Goal: Task Accomplishment & Management: Complete application form

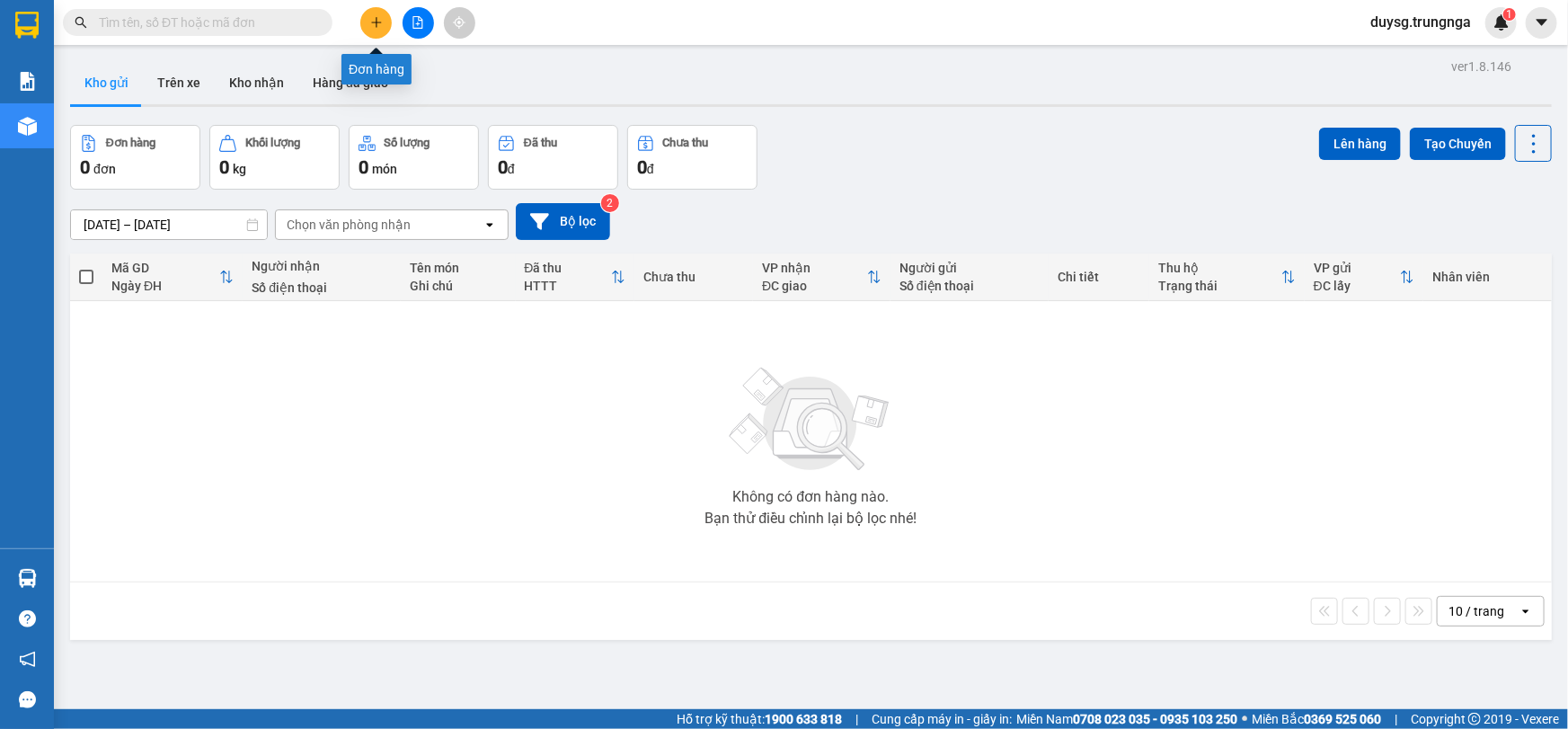
click at [378, 17] on icon "plus" at bounding box center [376, 22] width 13 height 13
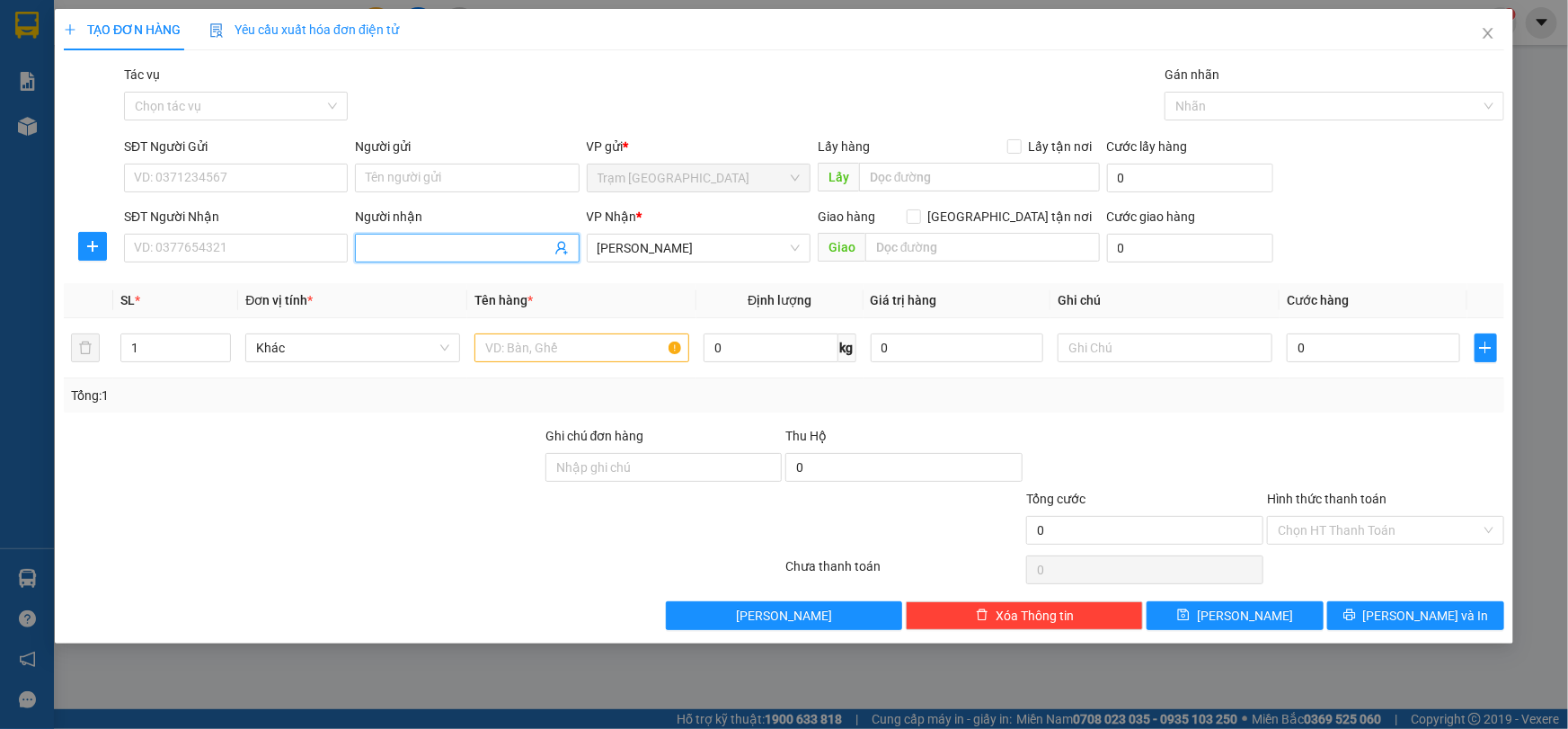
click at [433, 254] on input "Người nhận" at bounding box center [458, 249] width 184 height 20
paste input "ánh"
type input "a Khánh"
click at [1344, 351] on input "0" at bounding box center [1374, 347] width 174 height 29
type input "5"
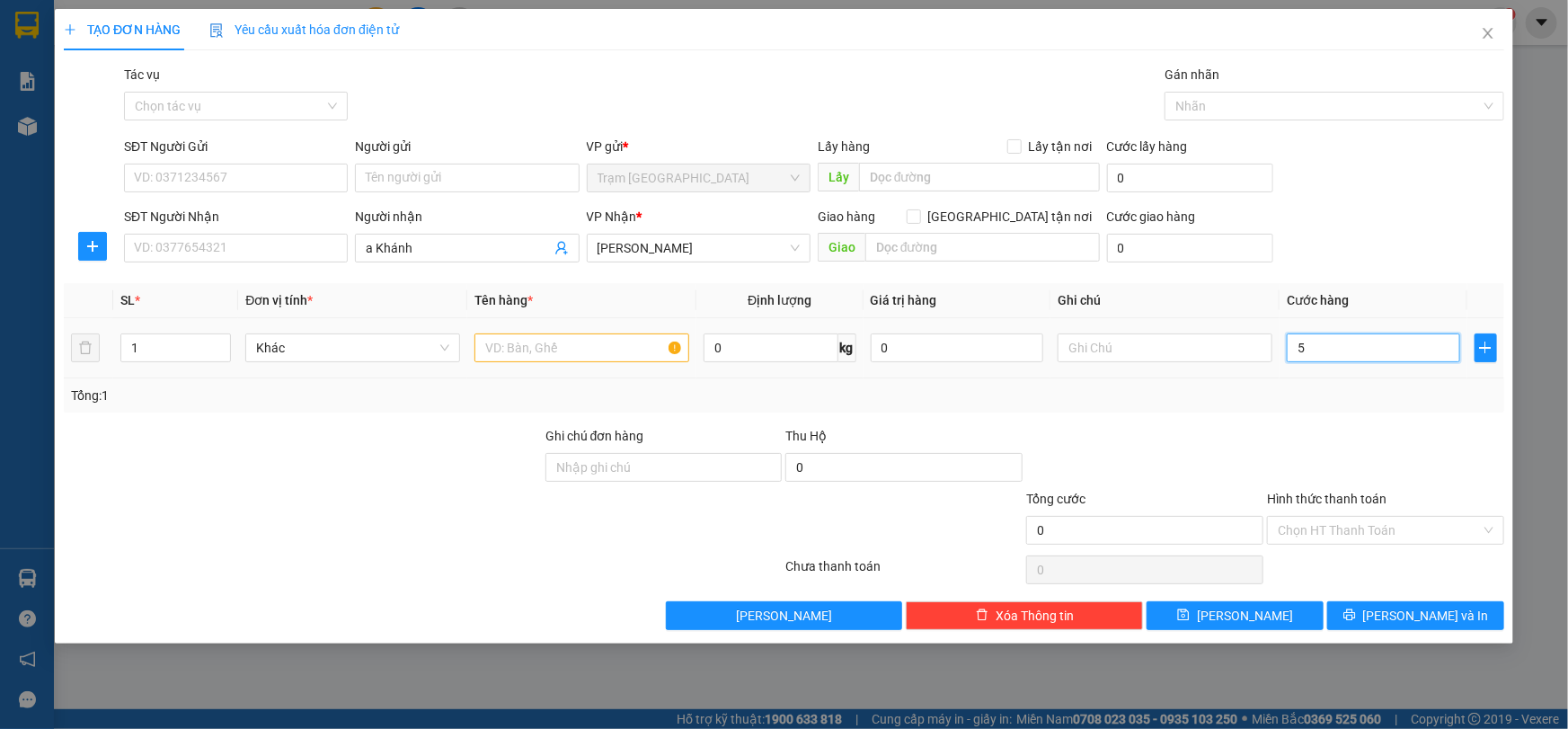
type input "5"
type input "50"
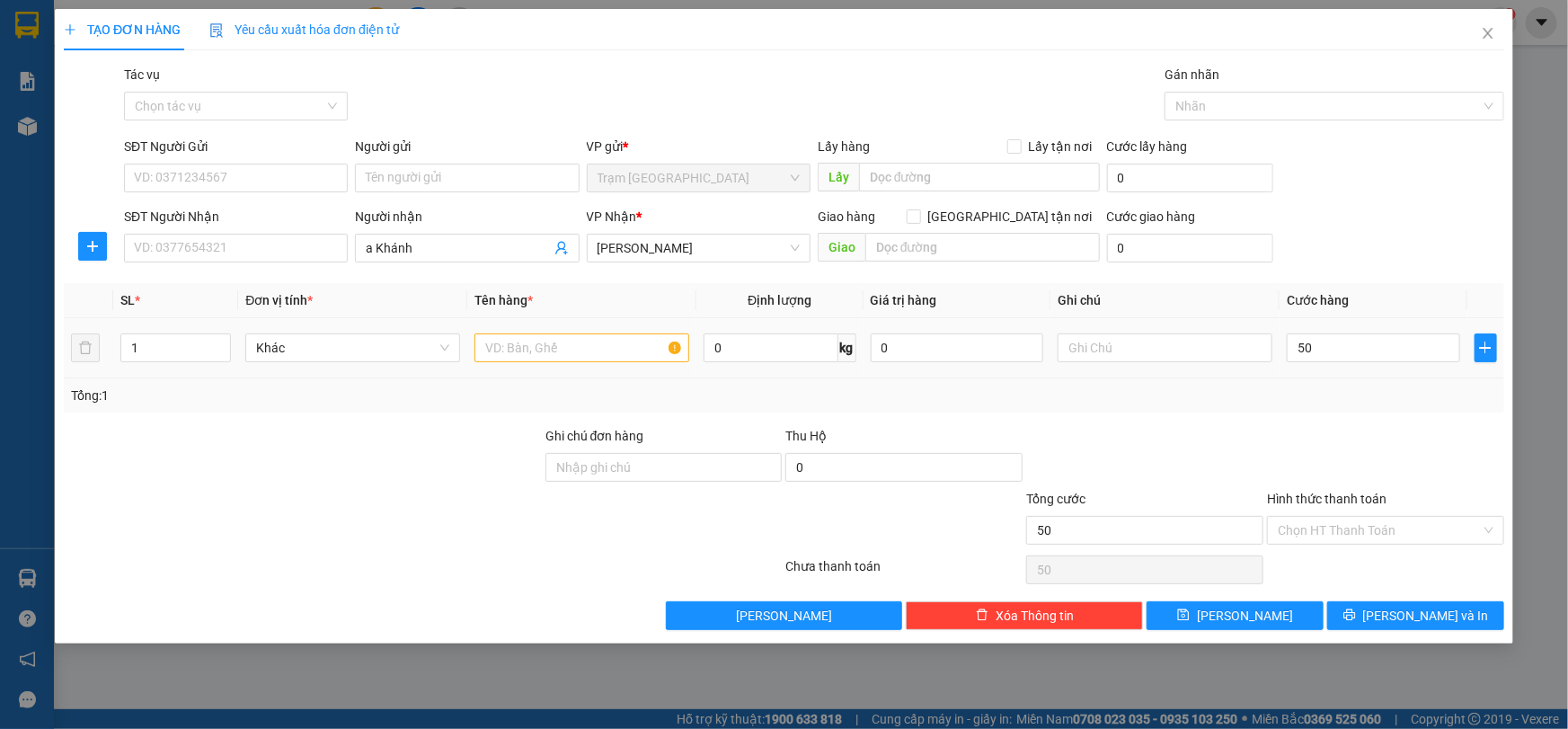
type input "50.000"
click at [1319, 422] on div "Transit Pickup Surcharge Ids Transit Deliver Surcharge Ids Transit Deliver Surc…" at bounding box center [784, 347] width 1441 height 565
click at [207, 351] on input "1" at bounding box center [176, 347] width 108 height 27
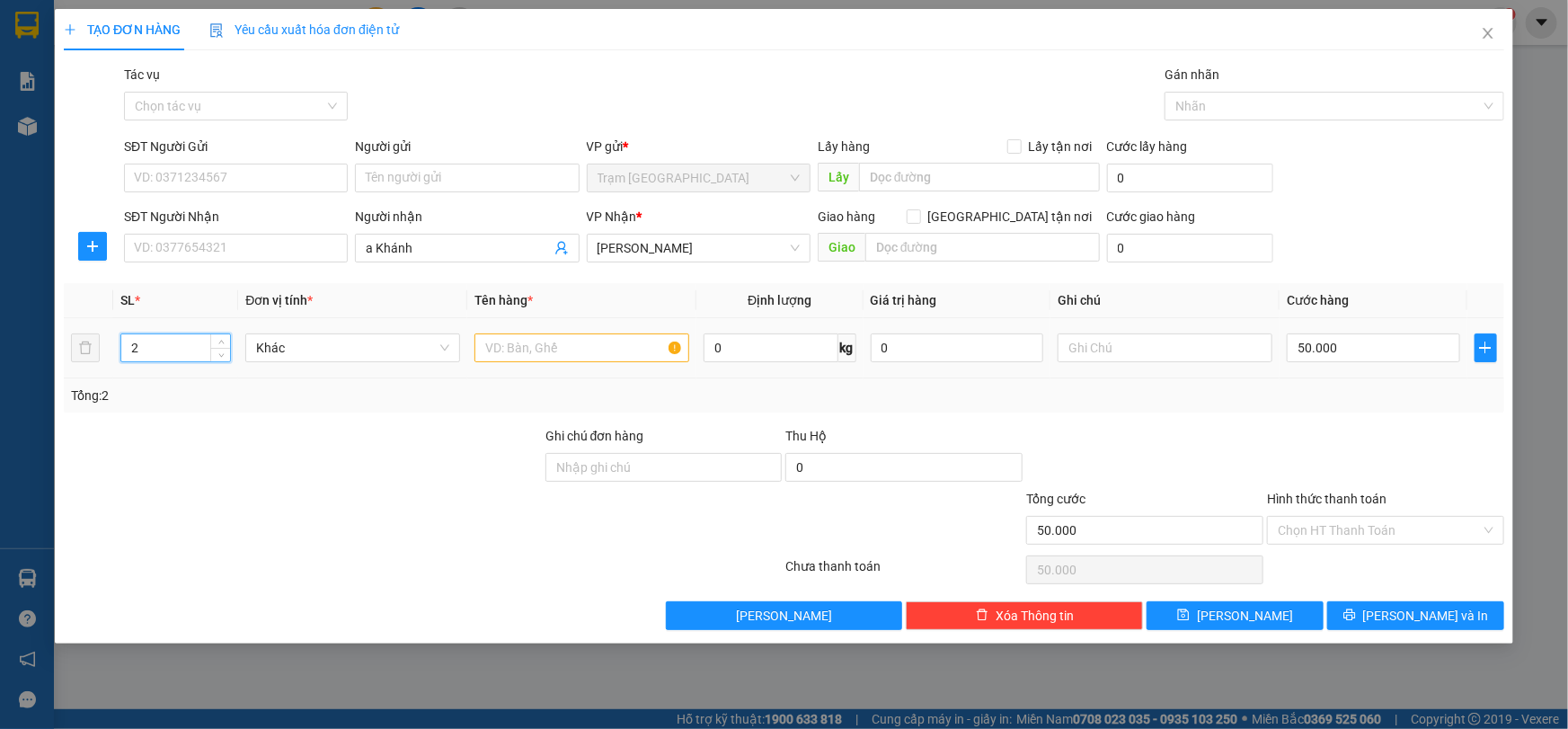
type input "2"
click at [541, 336] on input "text" at bounding box center [582, 347] width 215 height 29
paste input "ánh"
paste input "ì"
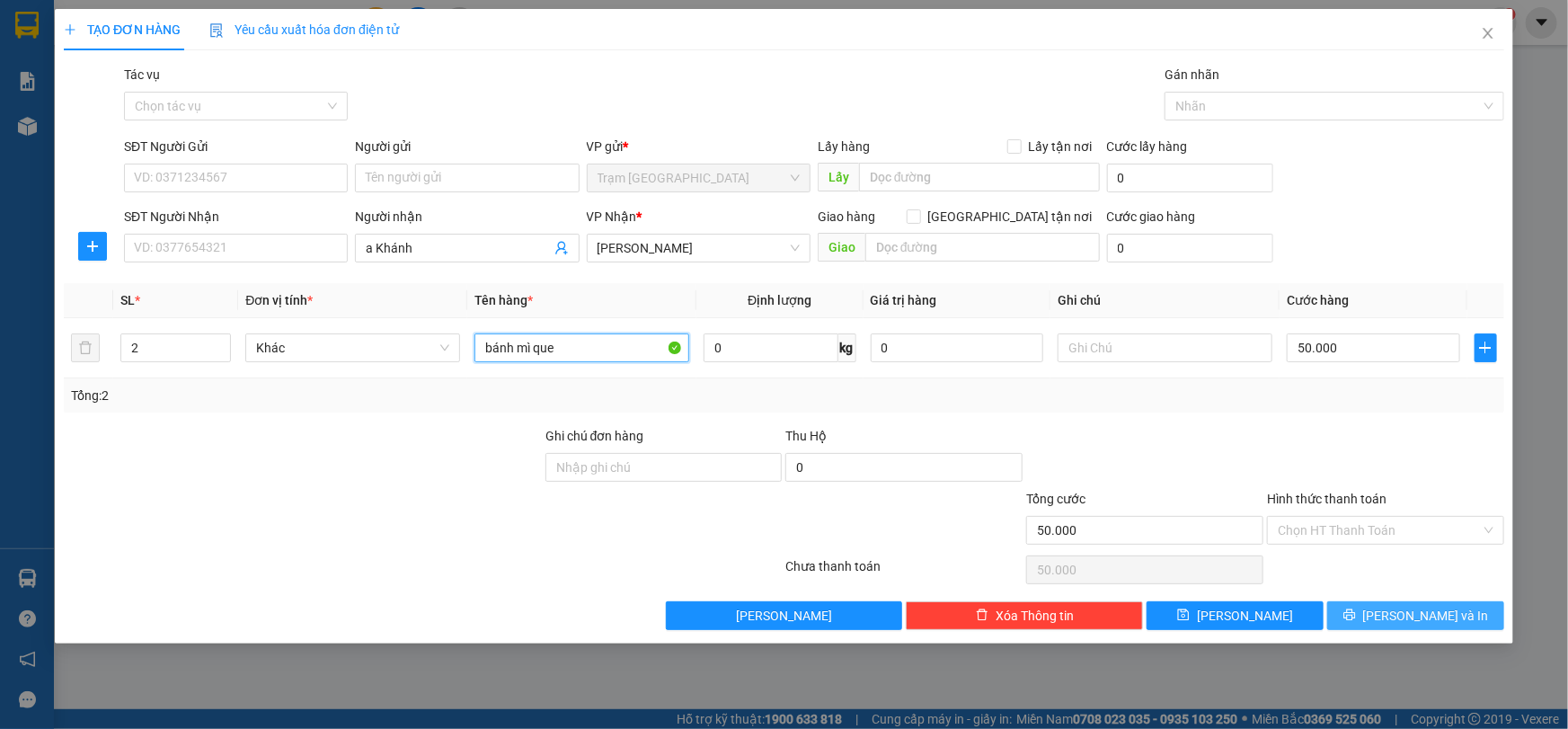
type input "bánh mì que"
click at [1404, 613] on span "[PERSON_NAME] và In" at bounding box center [1427, 616] width 126 height 20
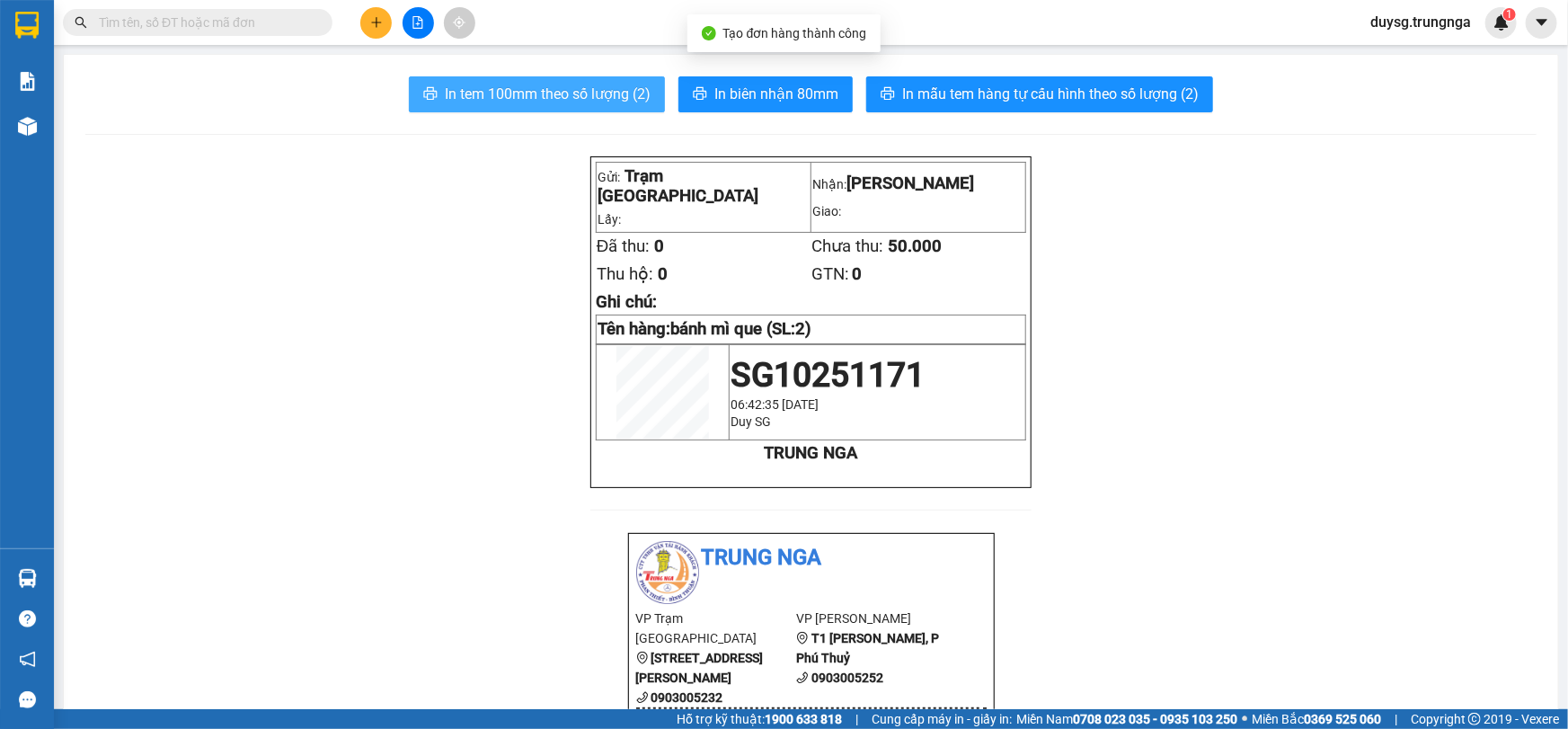
click at [619, 87] on span "In tem 100mm theo số lượng (2)" at bounding box center [547, 94] width 206 height 23
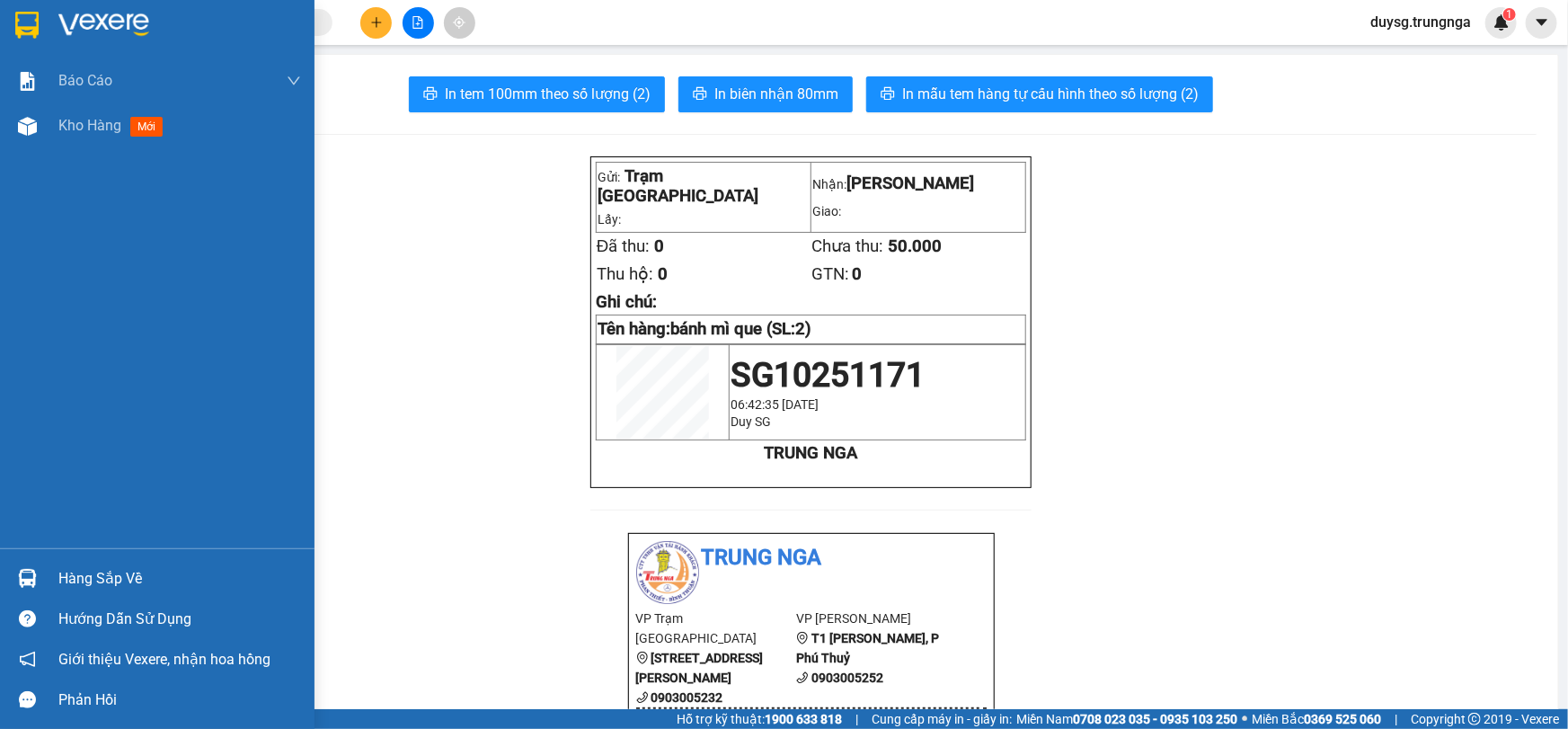
click at [89, 584] on div "Hàng sắp về" at bounding box center [179, 578] width 243 height 27
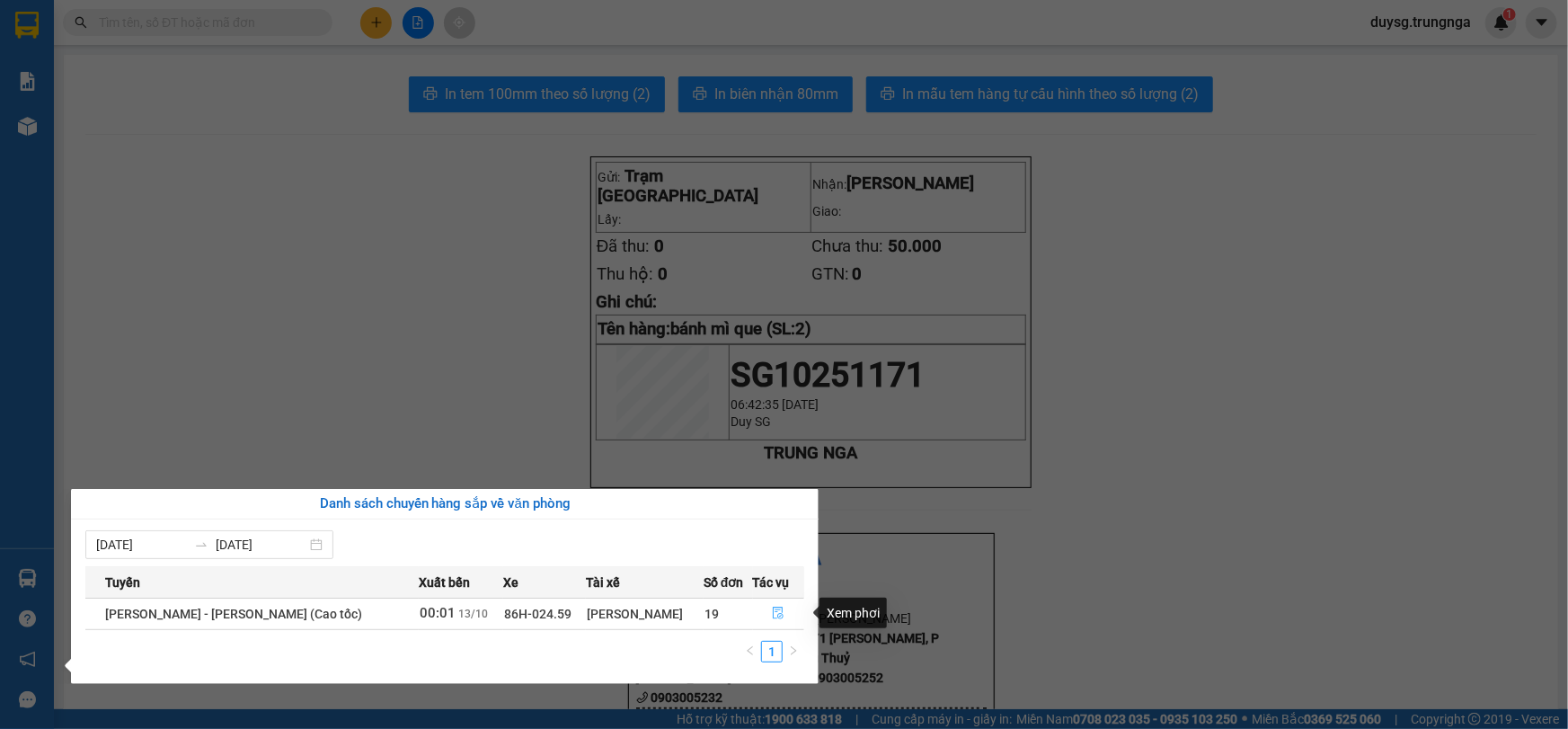
click at [775, 614] on icon "file-done" at bounding box center [778, 613] width 13 height 13
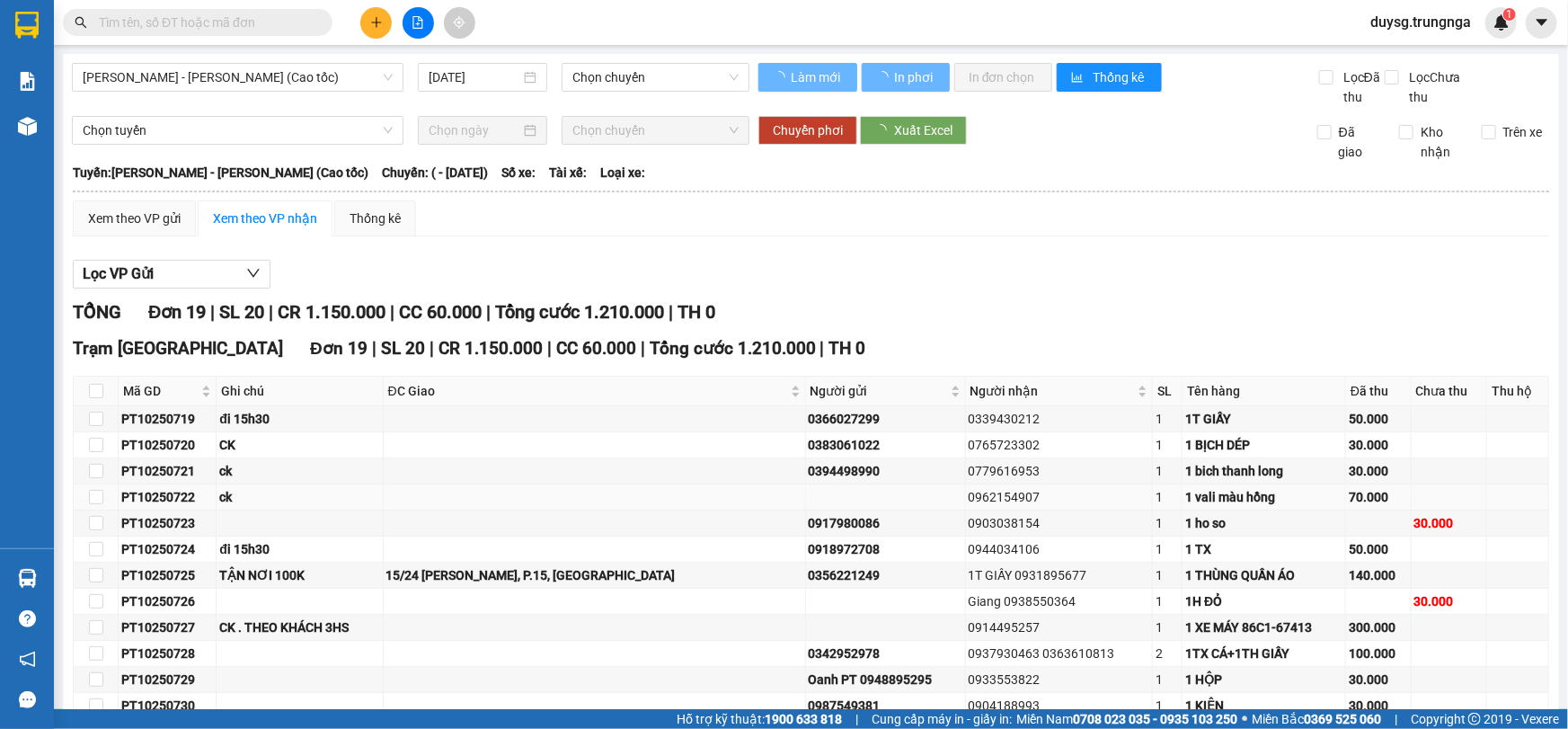
type input "[DATE]"
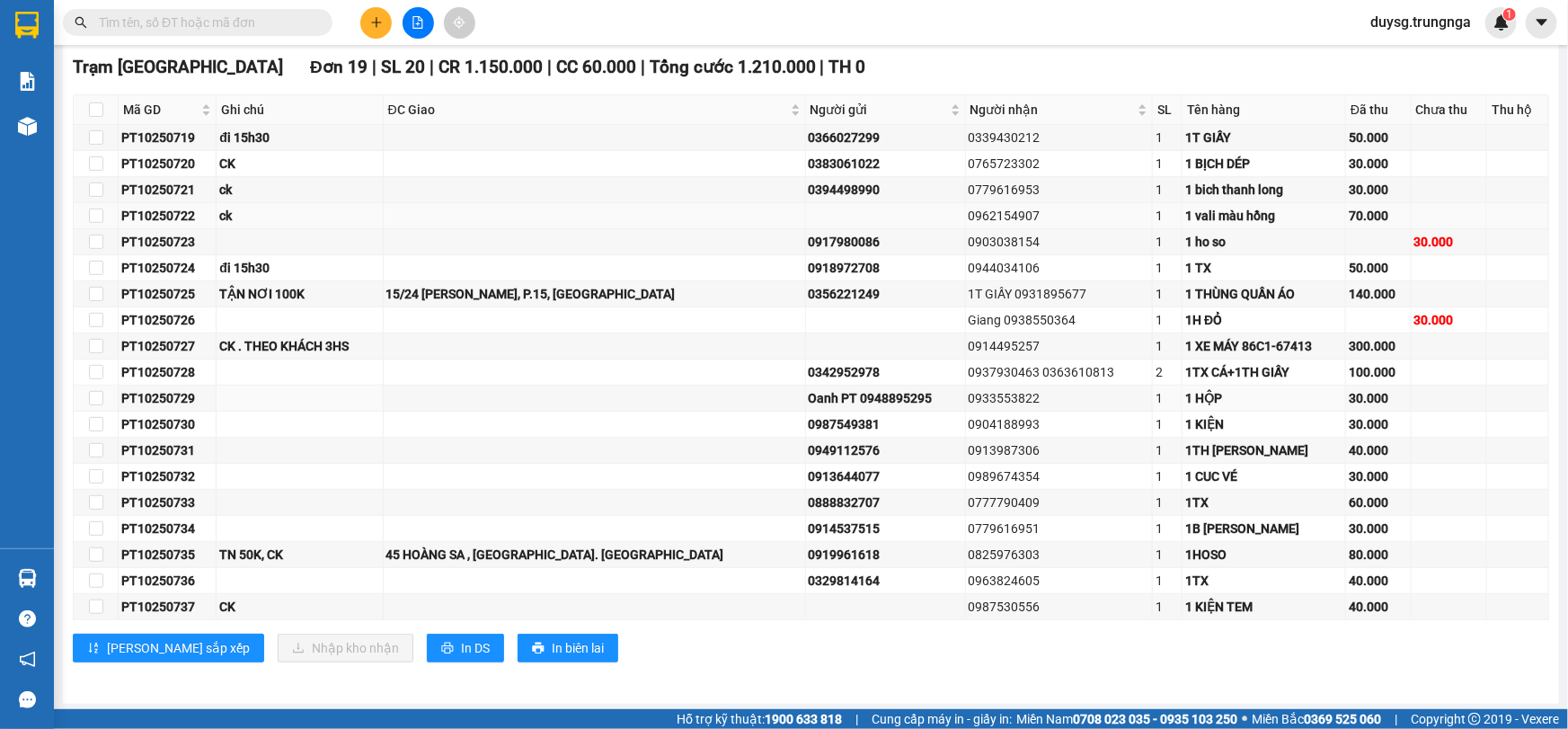
scroll to position [282, 0]
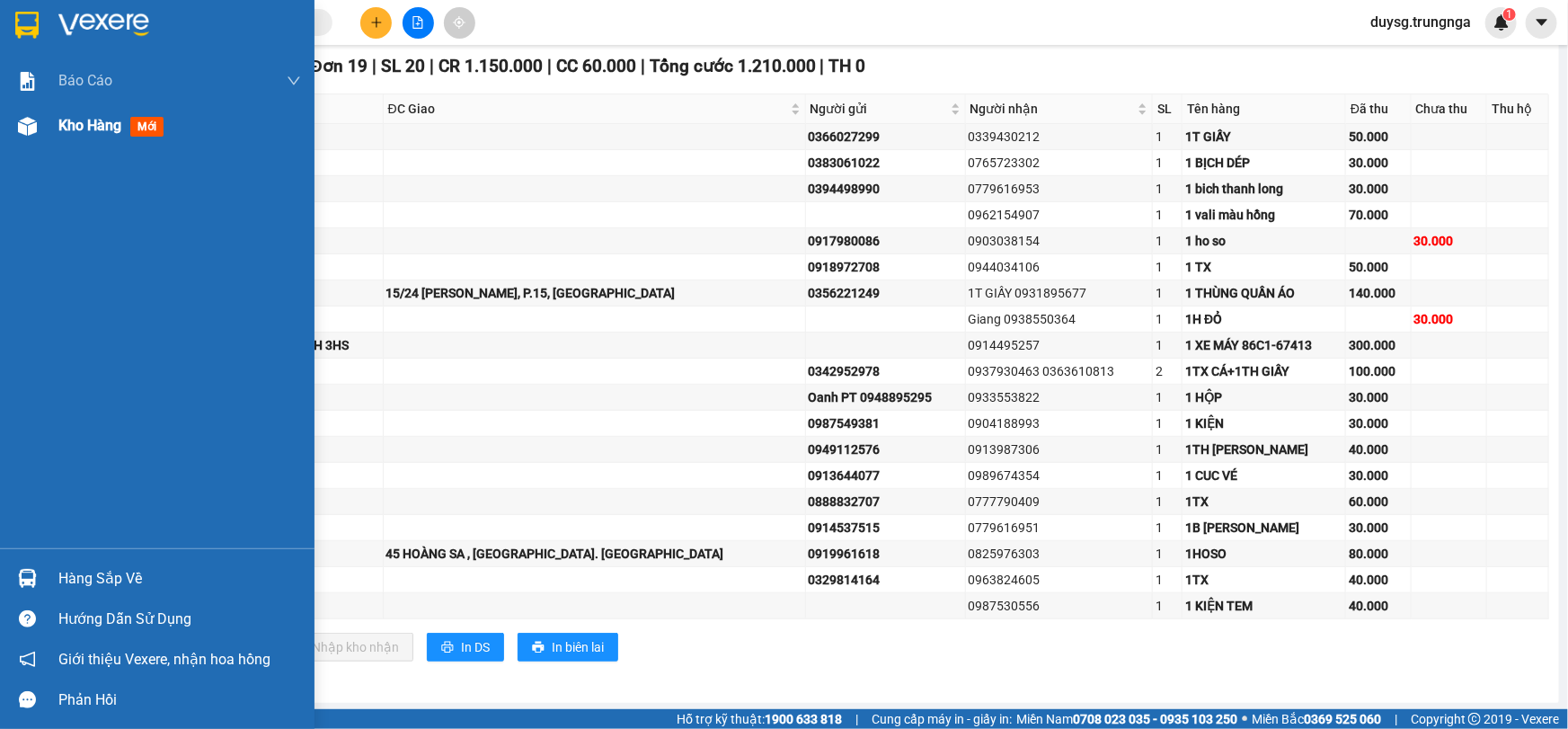
click at [79, 121] on span "Kho hàng" at bounding box center [90, 124] width 63 height 17
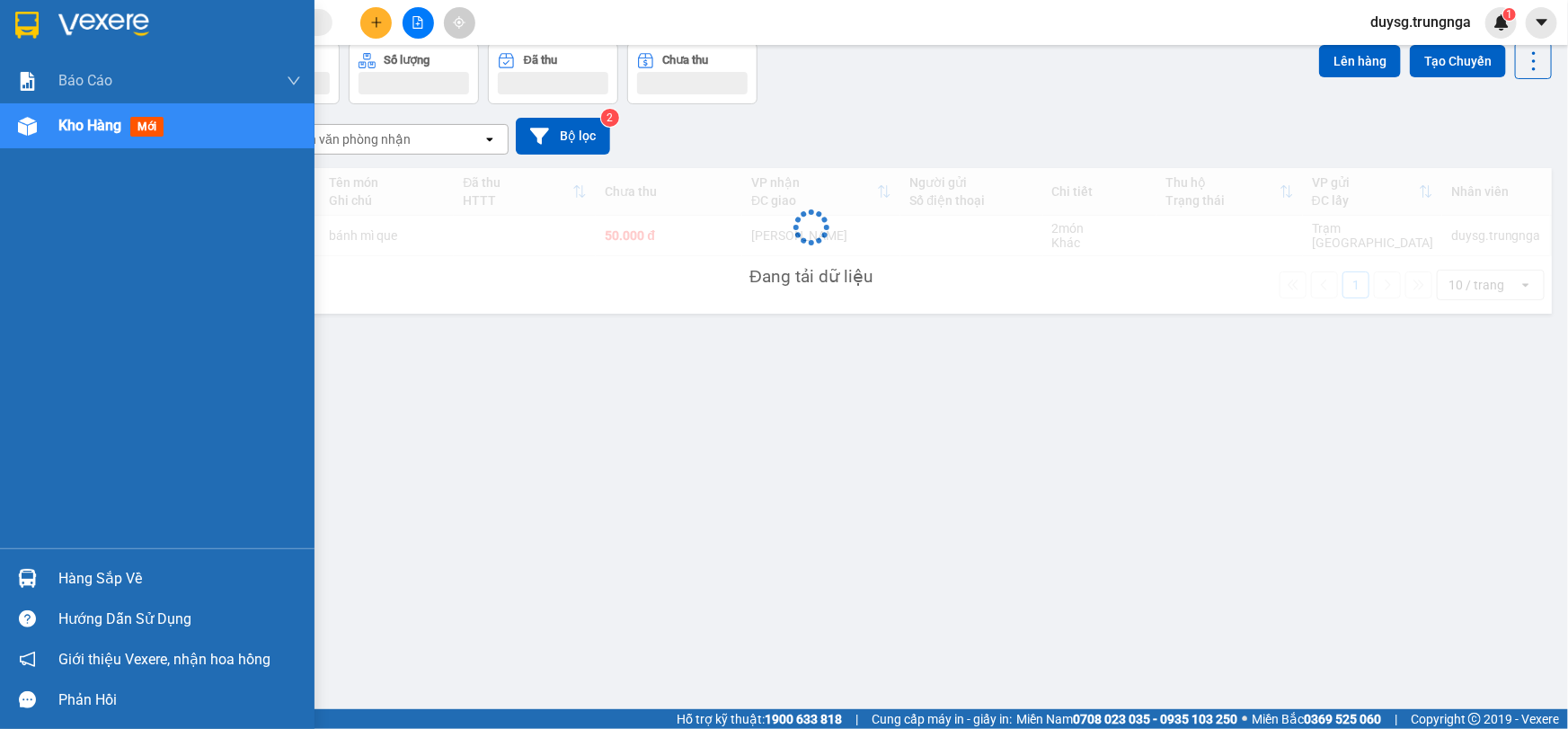
scroll to position [82, 0]
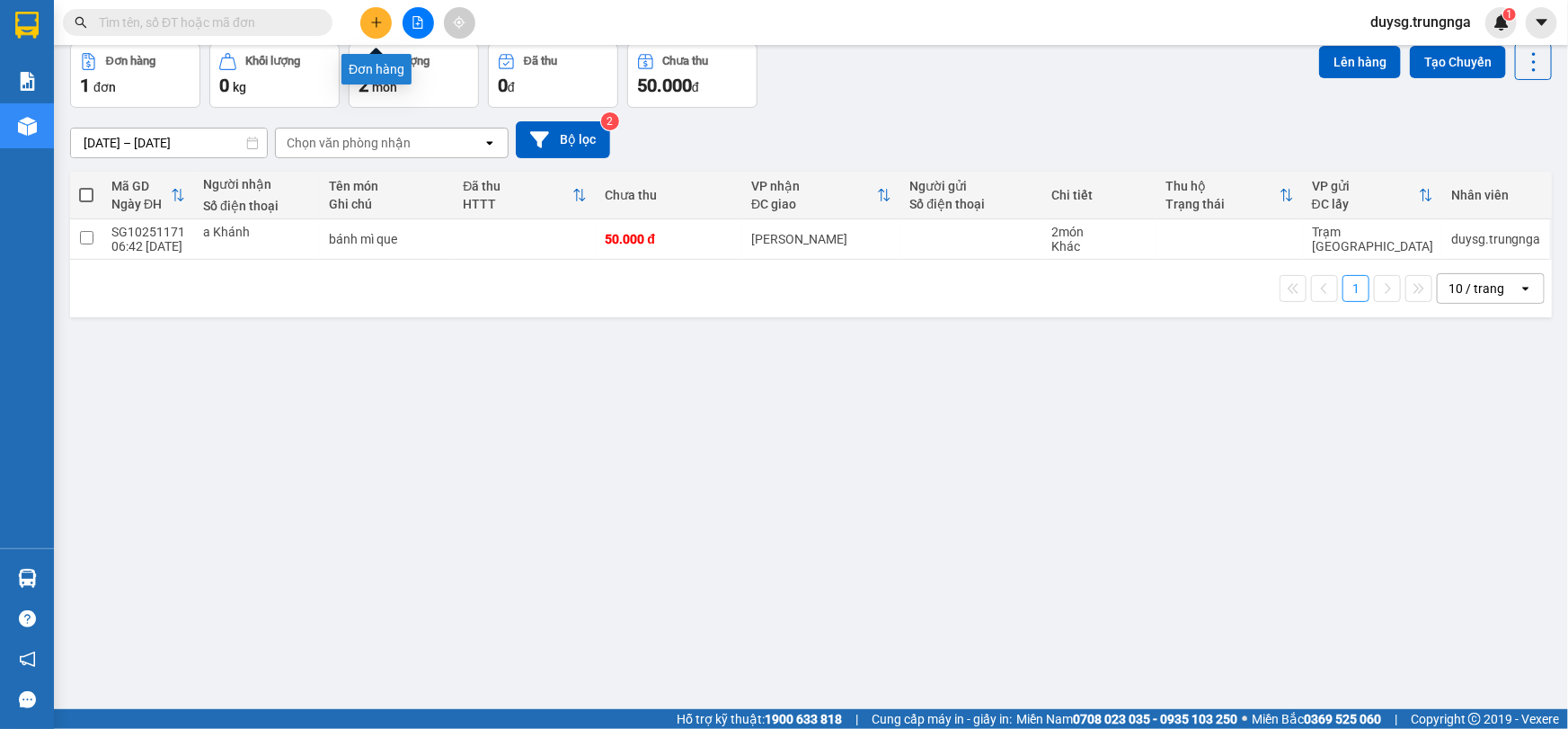
click at [369, 30] on button at bounding box center [376, 23] width 32 height 32
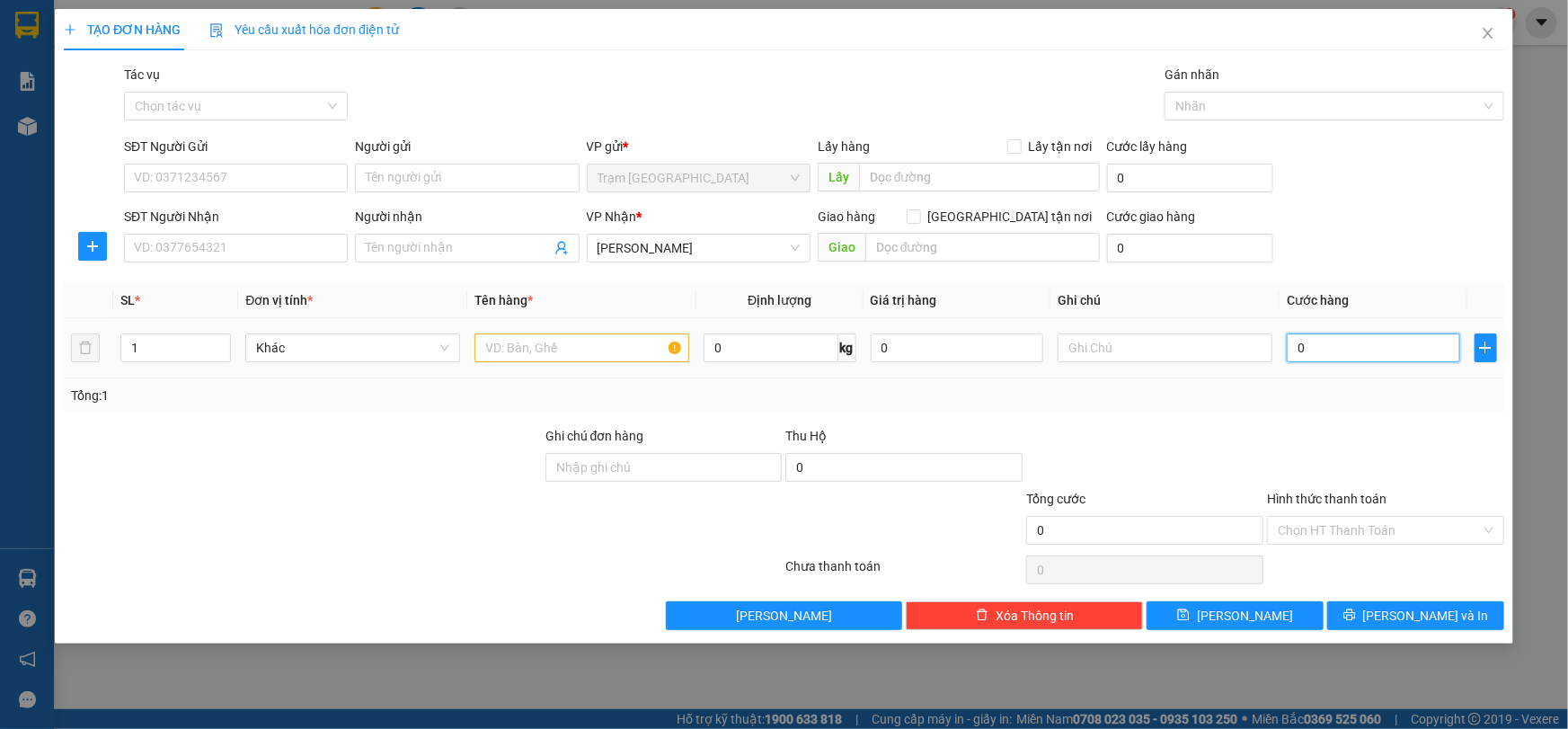
click at [1384, 353] on input "0" at bounding box center [1374, 347] width 174 height 29
